Goal: Task Accomplishment & Management: Manage account settings

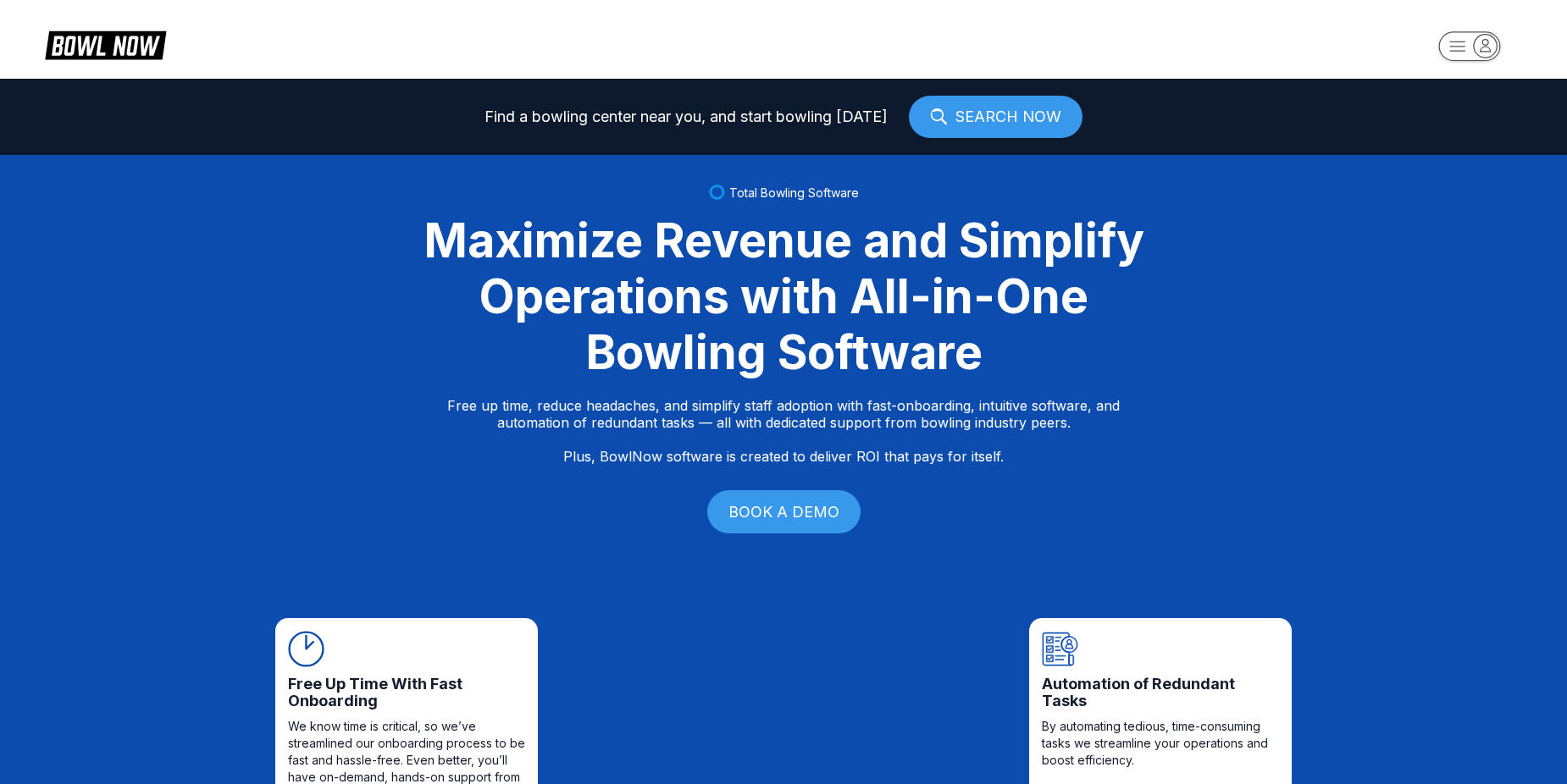
click at [1447, 43] on rect "button" at bounding box center [1469, 46] width 62 height 29
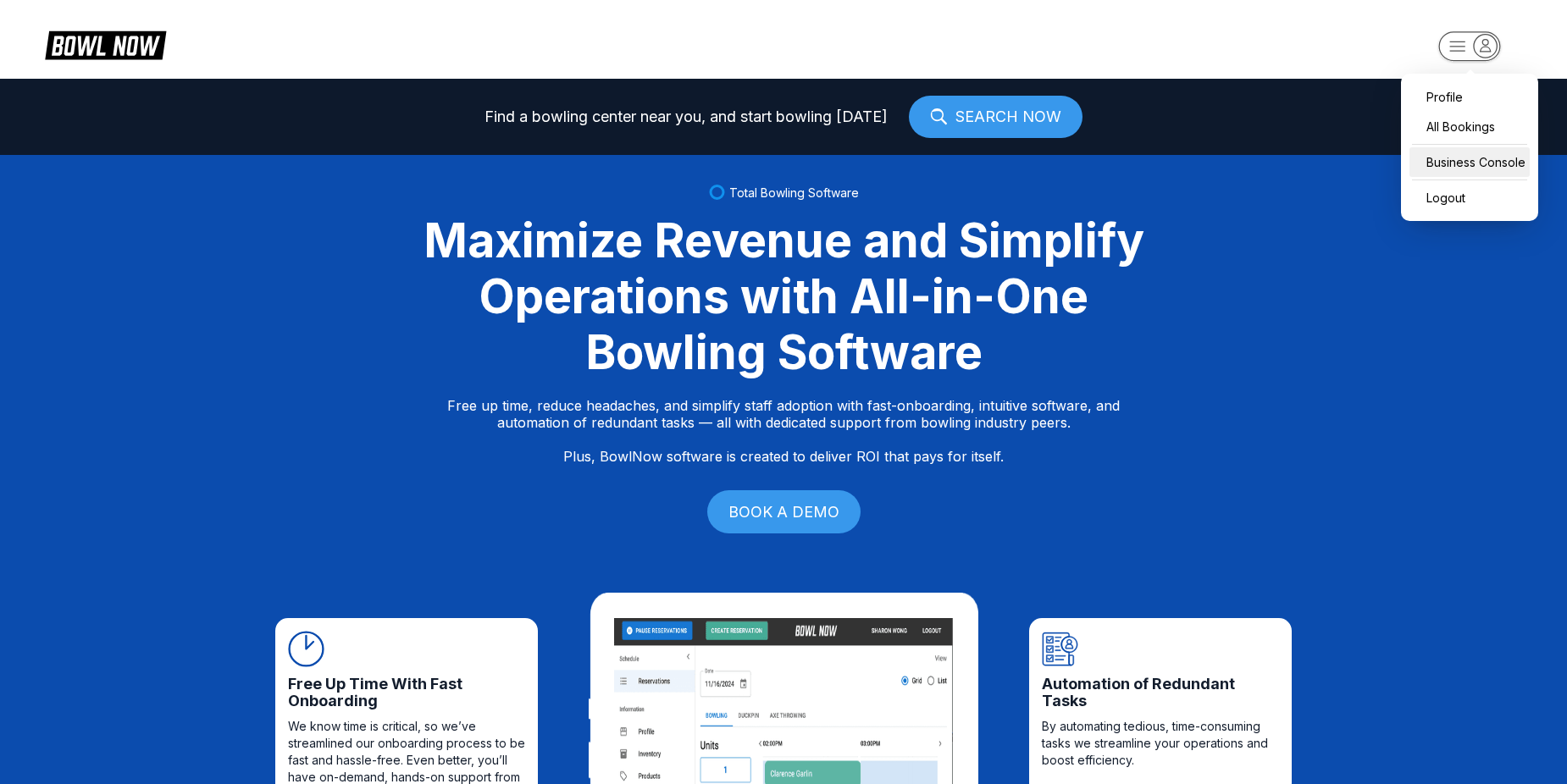
click at [1483, 157] on div "Business Console" at bounding box center [1469, 161] width 121 height 29
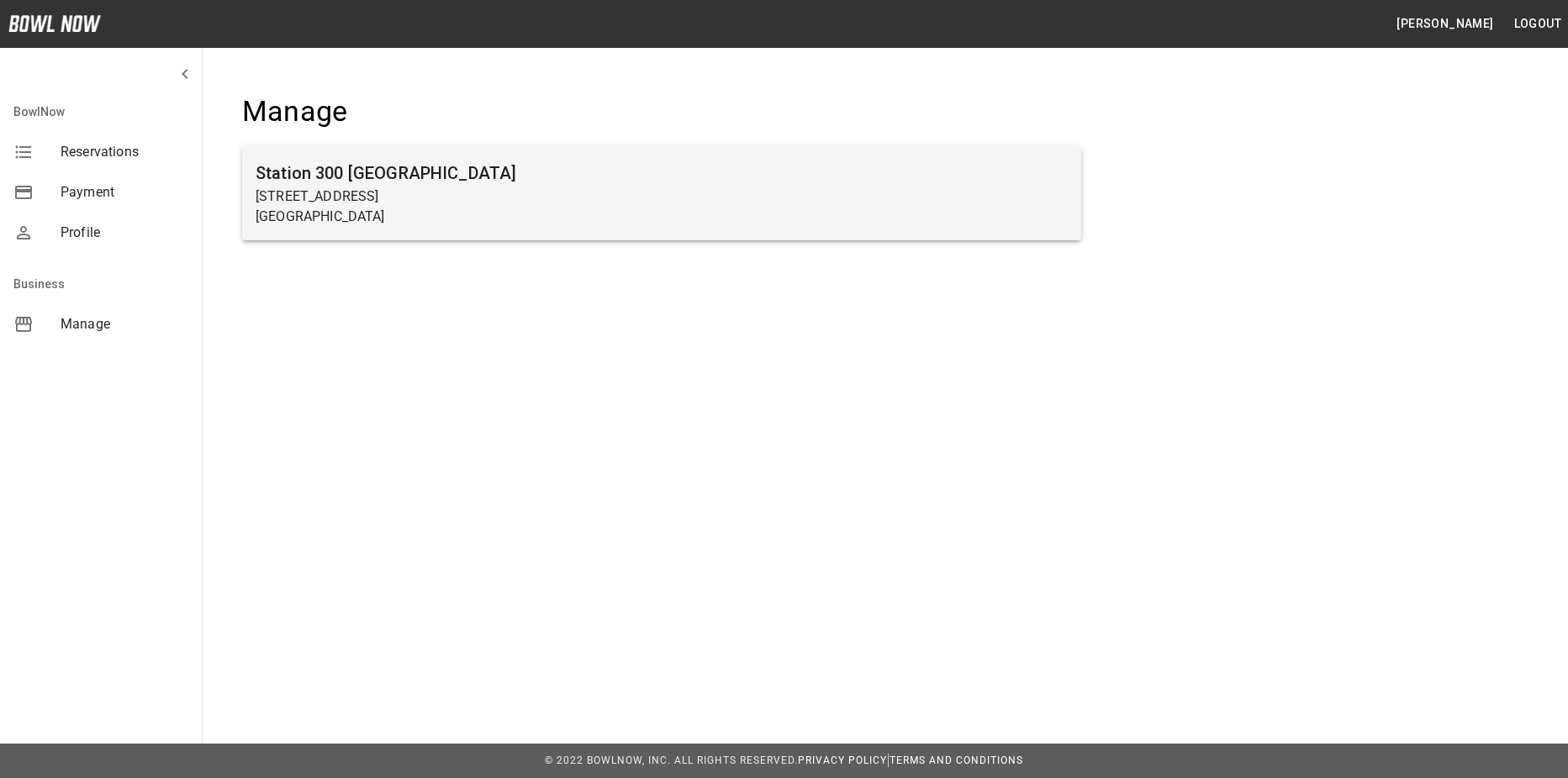
click at [932, 158] on div "Station 300 Gainesville 2317 Browns Bridge Rd Gainesville, GA 30504" at bounding box center [662, 193] width 839 height 94
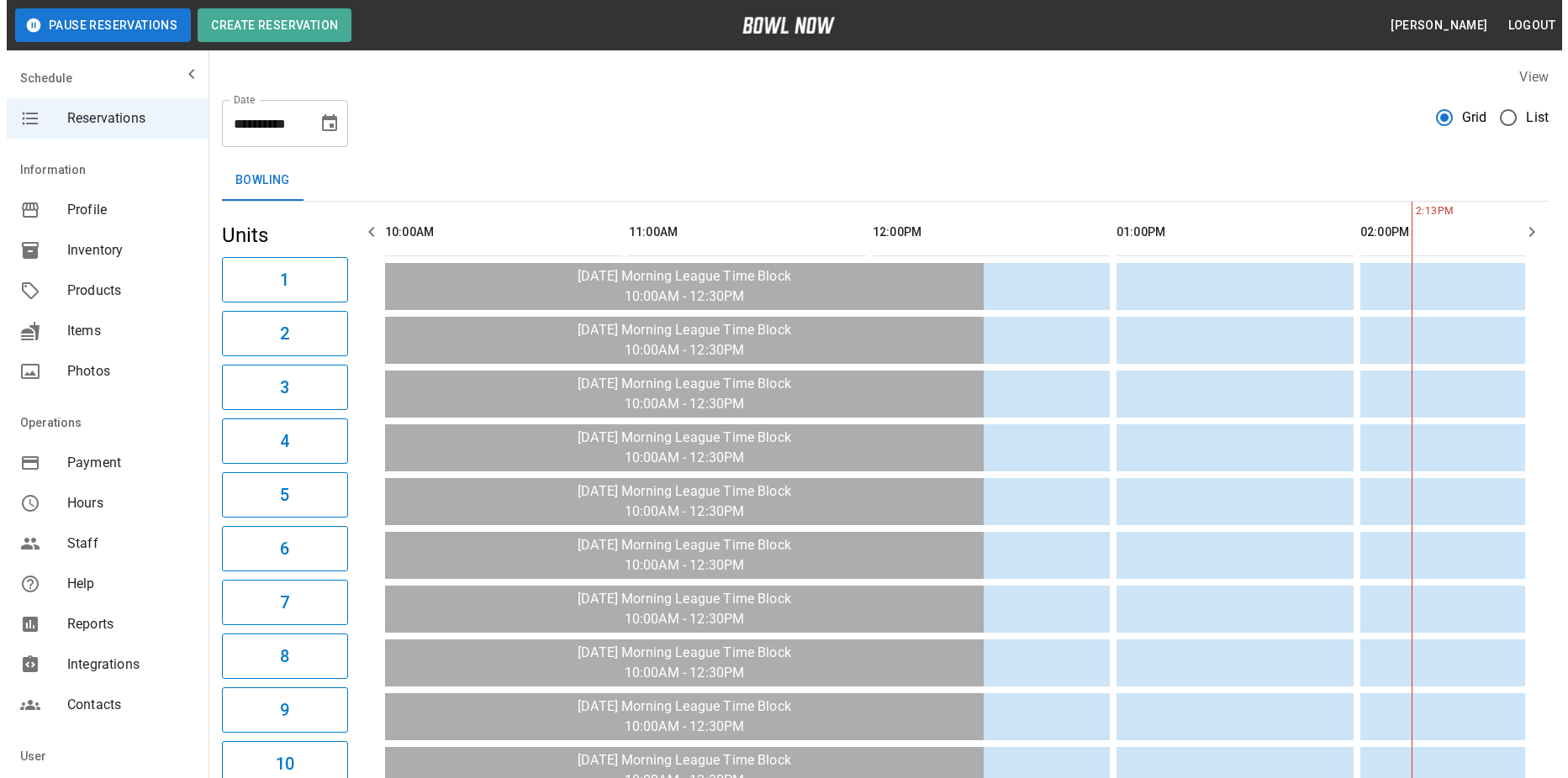
scroll to position [0, 975]
